Goal: Task Accomplishment & Management: Manage account settings

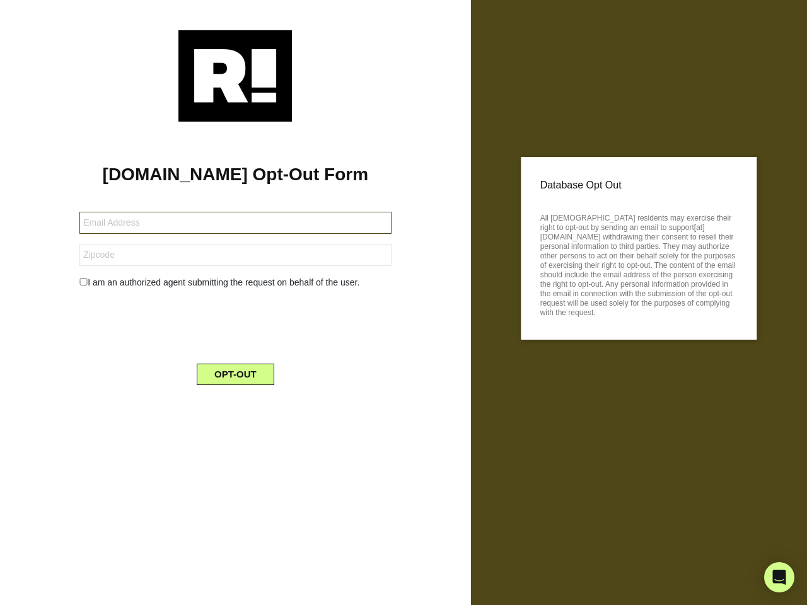
type input "[EMAIL_ADDRESS][DOMAIN_NAME]"
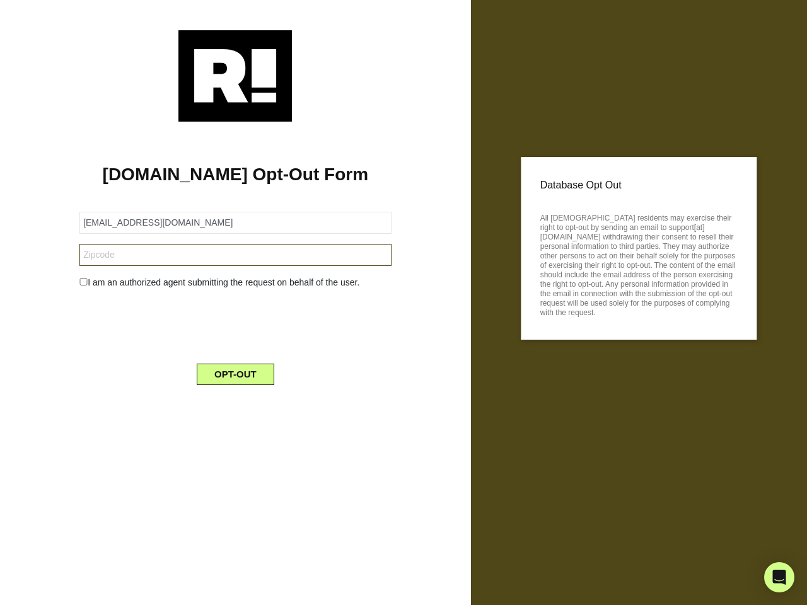
type input "08759"
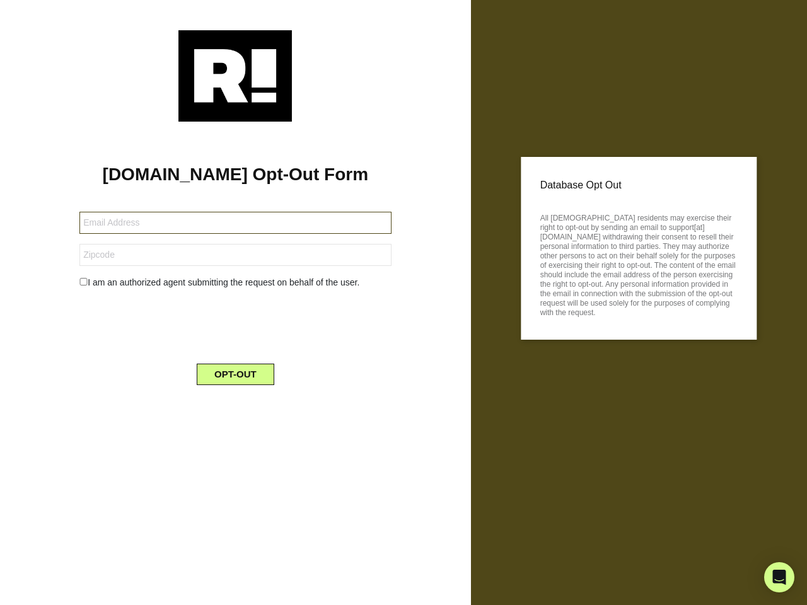
type input "[EMAIL_ADDRESS][DOMAIN_NAME]"
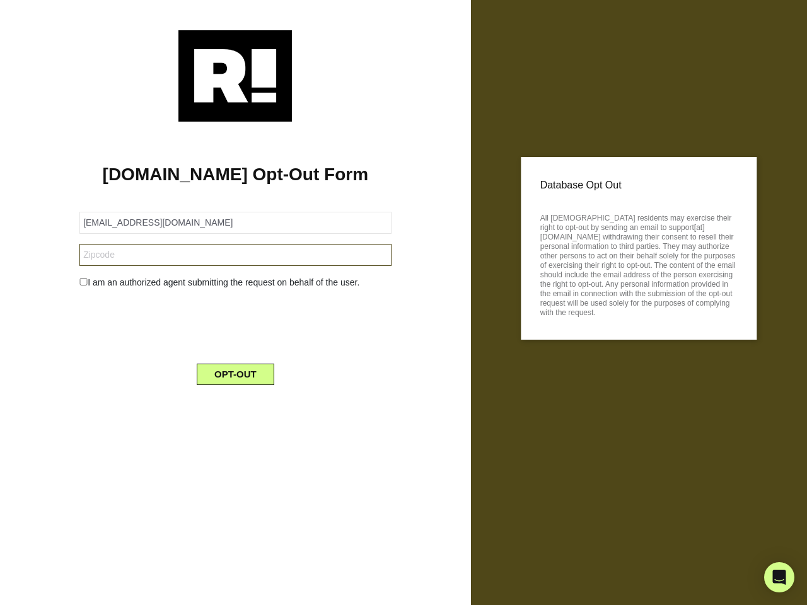
type input "08759"
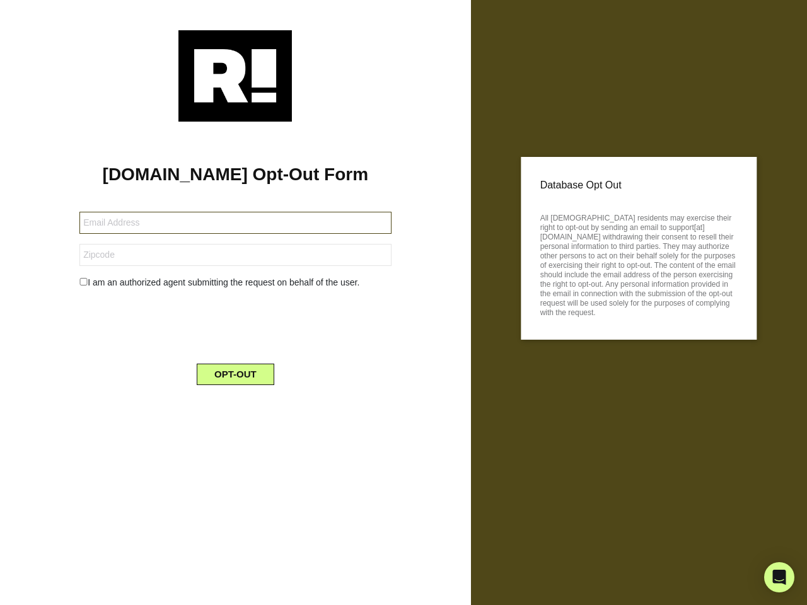
type input "[PERSON_NAME][EMAIL_ADDRESS][DOMAIN_NAME]"
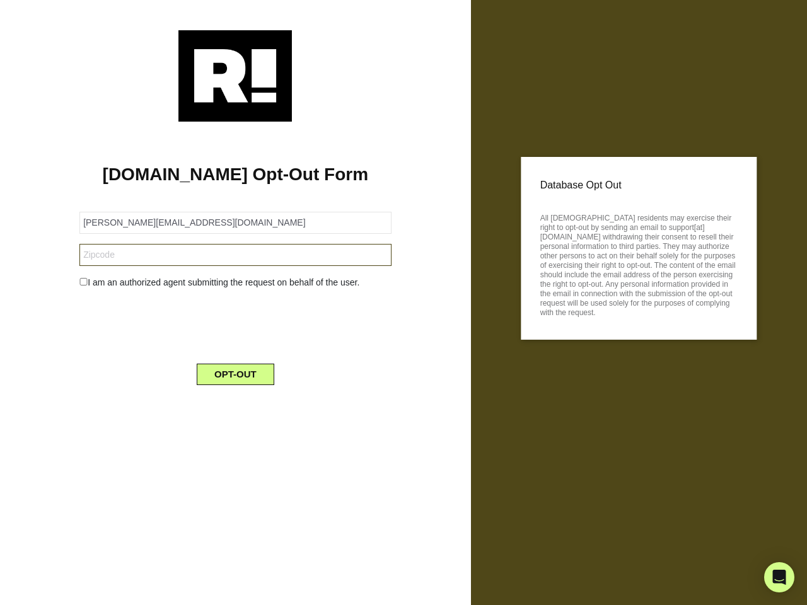
type input "SW15 2HE"
